Goal: Transaction & Acquisition: Purchase product/service

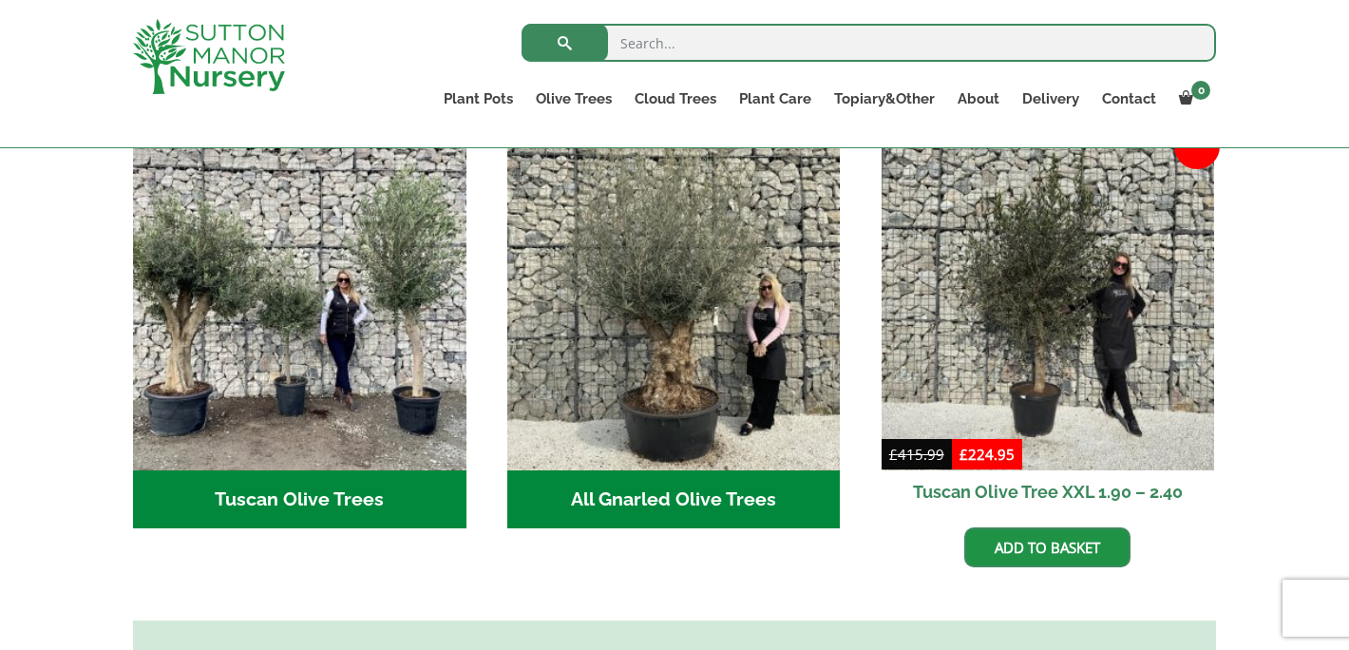
scroll to position [719, 0]
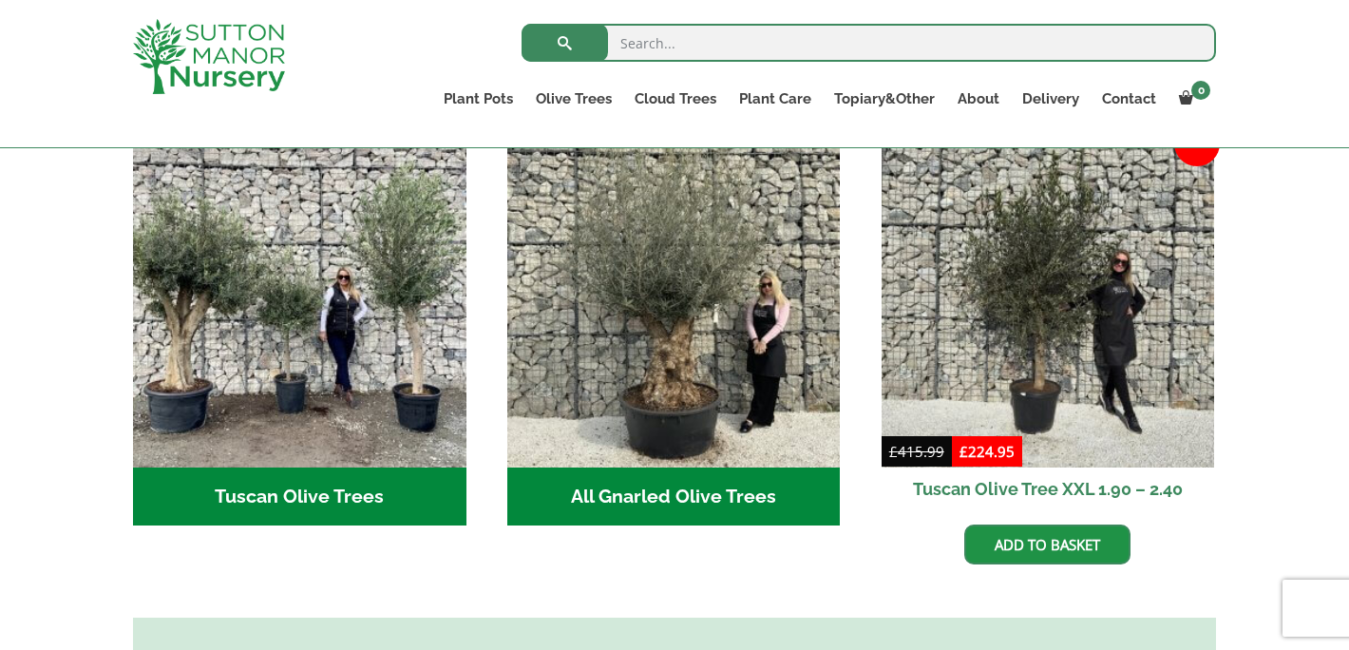
click at [739, 478] on h2 "All Gnarled Olive Trees (134)" at bounding box center [673, 496] width 333 height 59
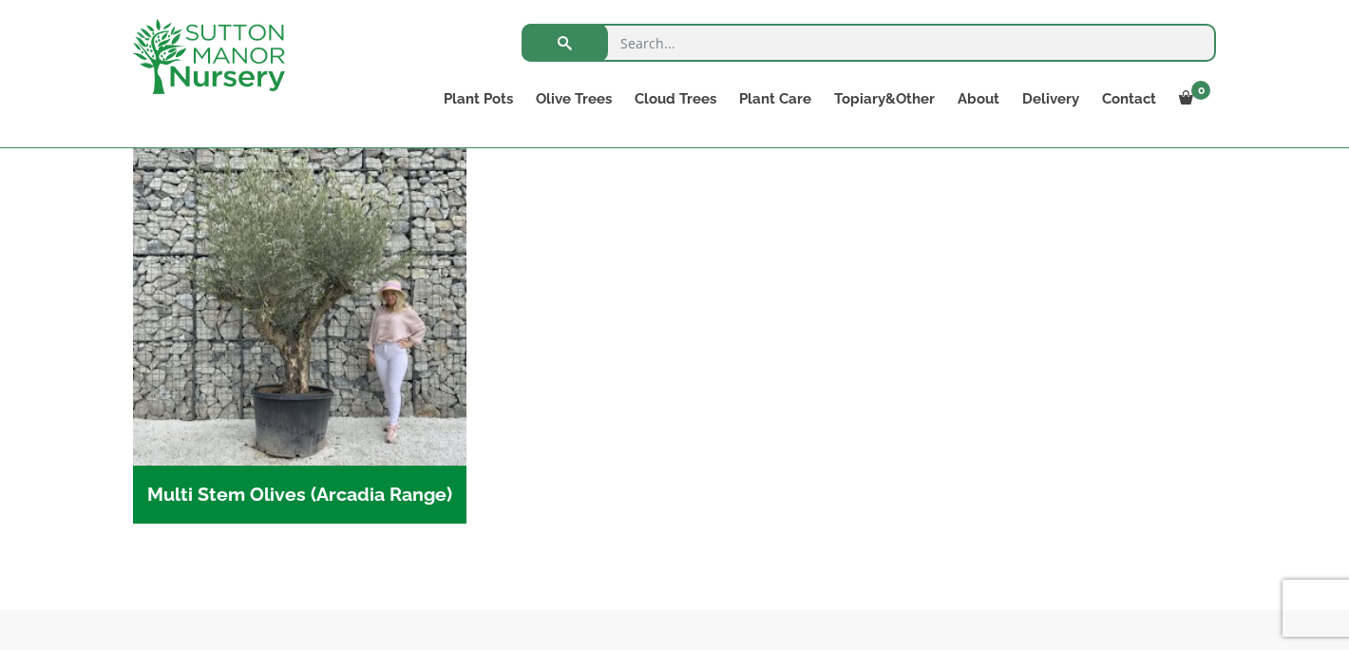
scroll to position [861, 0]
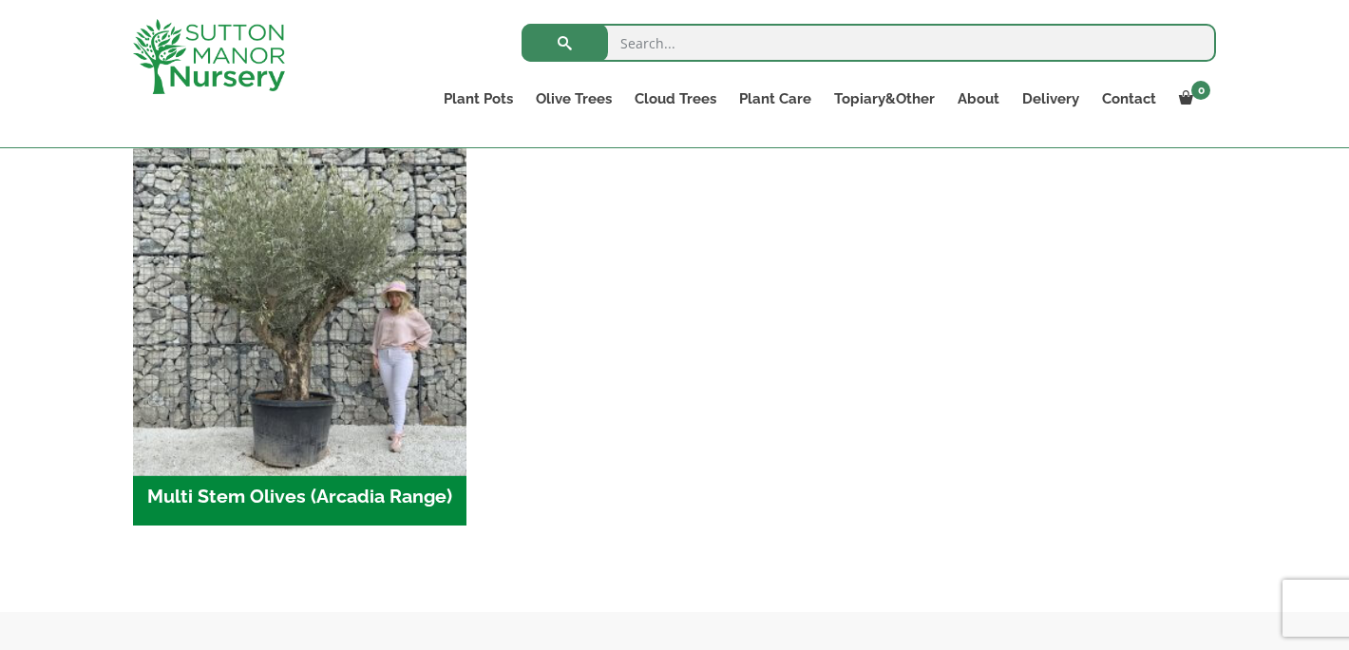
click at [430, 416] on img "Visit product category Multi Stem Olives (Arcadia Range)" at bounding box center [299, 301] width 350 height 350
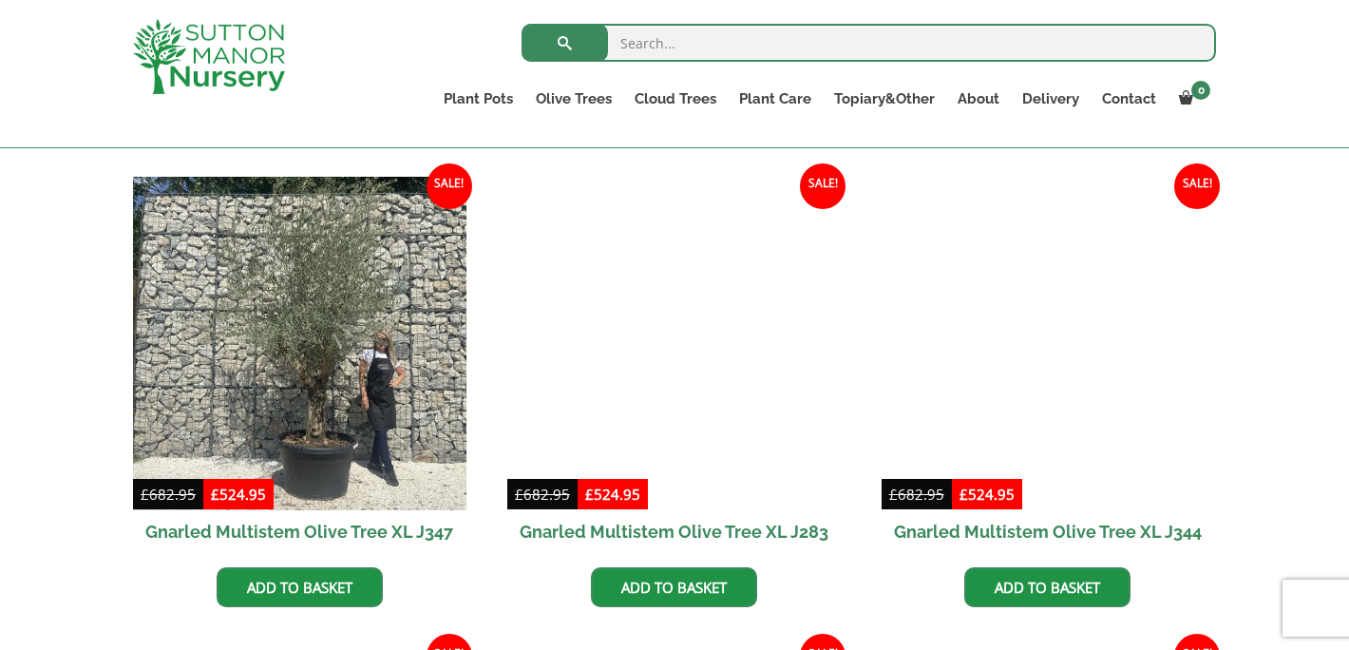
scroll to position [1730, 0]
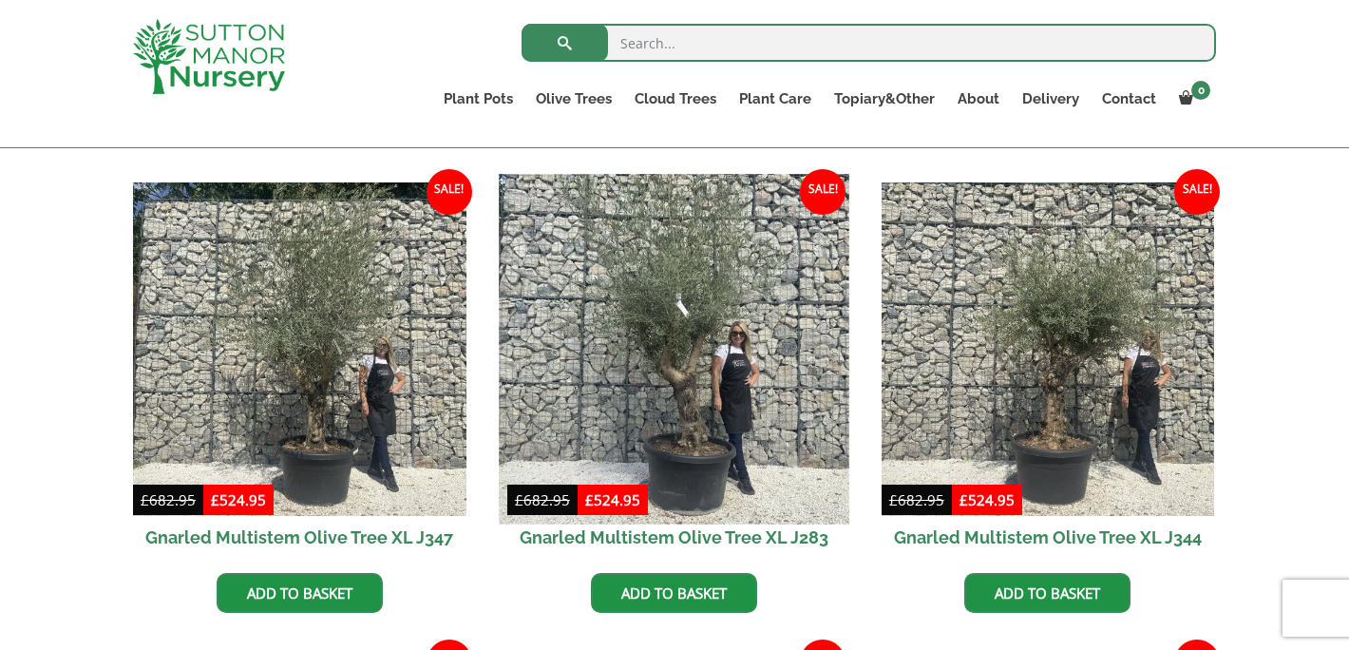
click at [675, 458] on img at bounding box center [674, 349] width 350 height 350
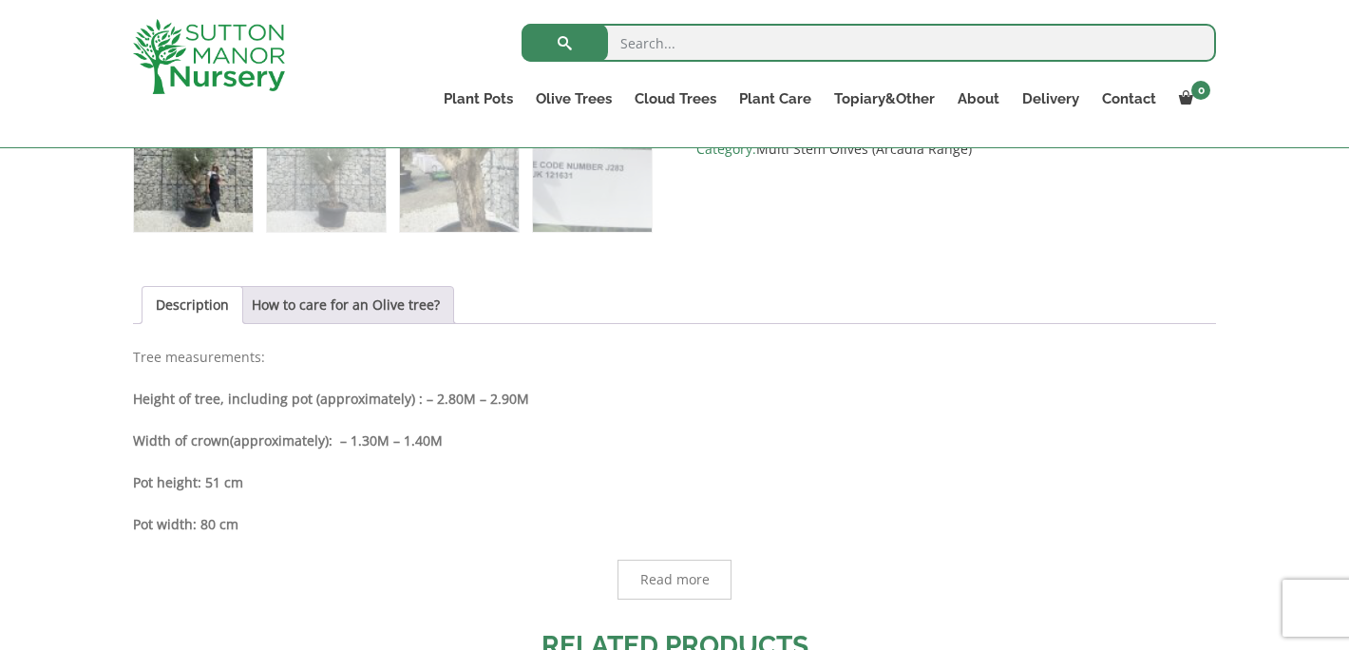
scroll to position [1173, 0]
